Goal: Information Seeking & Learning: Learn about a topic

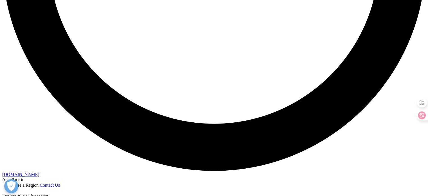
scroll to position [1106, 0]
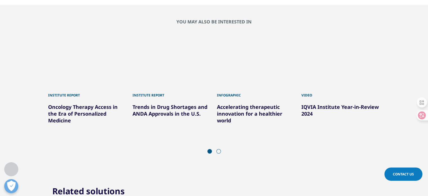
drag, startPoint x: 185, startPoint y: 52, endPoint x: 158, endPoint y: 62, distance: 28.8
drag, startPoint x: 202, startPoint y: 70, endPoint x: 190, endPoint y: 83, distance: 17.7
copy p "egulatory Considerations for Human Cells, Tissues, and Cellular and Tissue-Base…"
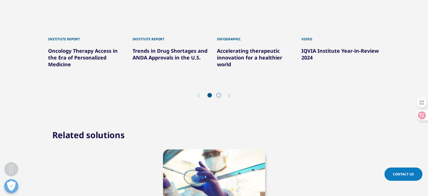
scroll to position [1162, 0]
copy p "egulatory Considerations for Human Cells, Tissues, and Cellular and Tissue-Base…"
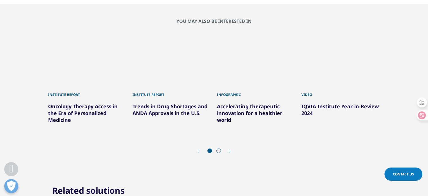
scroll to position [1106, 0]
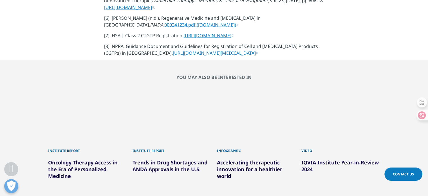
drag, startPoint x: 201, startPoint y: 69, endPoint x: 189, endPoint y: 82, distance: 18.2
copy p "Regulatory Considerations for Human Cells, Tissues, and Cellular and Tissue-Bas…"
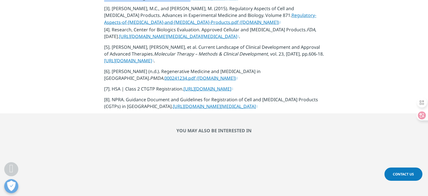
scroll to position [1162, 0]
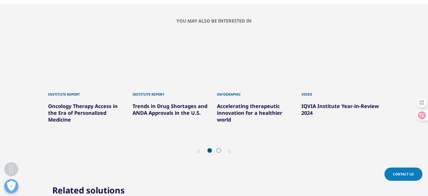
drag, startPoint x: 113, startPoint y: 125, endPoint x: 271, endPoint y: 124, distance: 158.5
copy p "HSA | Class 2 CTGTP Registration. [URL][DOMAIN_NAME]"
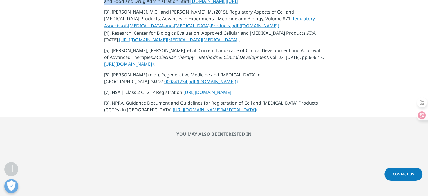
scroll to position [937, 0]
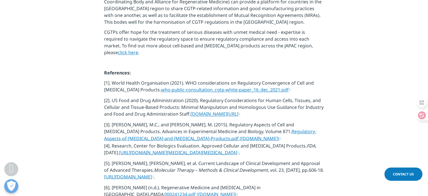
drag, startPoint x: 110, startPoint y: 100, endPoint x: 230, endPoint y: 100, distance: 120.8
drag, startPoint x: 144, startPoint y: 103, endPoint x: 139, endPoint y: 102, distance: 4.3
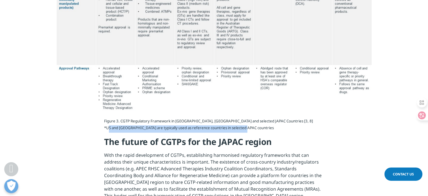
drag, startPoint x: 107, startPoint y: 99, endPoint x: 244, endPoint y: 98, distance: 136.8
click at [244, 119] on p "Figure 3. CGTP Regulatory Framework in [GEOGRAPHIC_DATA], [GEOGRAPHIC_DATA] and…" at bounding box center [214, 127] width 220 height 17
click at [238, 118] on sup "Figure 3. CGTP Regulatory Framework in [GEOGRAPHIC_DATA], [GEOGRAPHIC_DATA] and…" at bounding box center [208, 124] width 209 height 12
drag, startPoint x: 244, startPoint y: 100, endPoint x: 99, endPoint y: 101, distance: 144.4
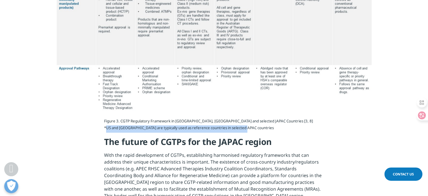
copy sup "*US and [GEOGRAPHIC_DATA] are typically used as reference countries in selected…"
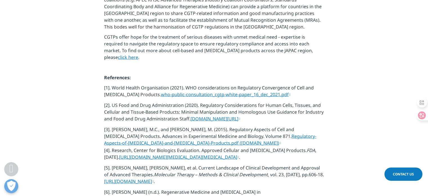
scroll to position [1106, 0]
